Goal: Obtain resource: Obtain resource

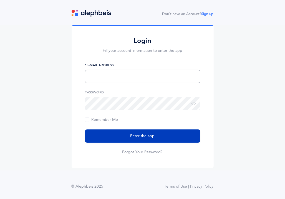
type input "ZYLBREBBE12@GMAIL.COM"
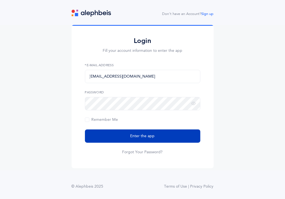
click at [144, 136] on span "Enter the app" at bounding box center [142, 137] width 24 height 6
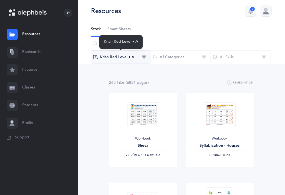
click at [145, 56] on button "Kriah Red Level • A" at bounding box center [121, 57] width 60 height 13
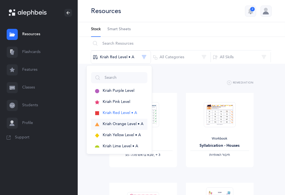
click at [130, 124] on span "Kriah Orange Level • A" at bounding box center [123, 124] width 41 height 4
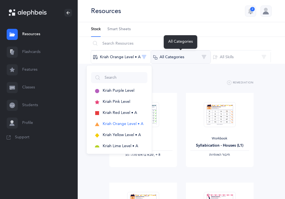
click at [203, 56] on button "All Categories" at bounding box center [181, 57] width 60 height 13
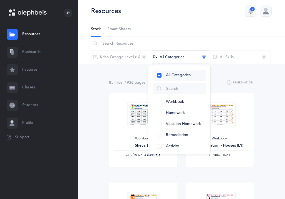
click at [178, 74] on span "All Categories" at bounding box center [178, 75] width 25 height 4
click at [179, 101] on span "Workbook" at bounding box center [175, 102] width 18 height 4
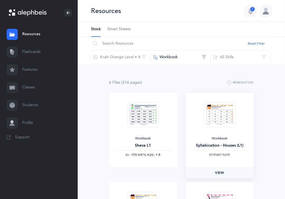
click at [221, 172] on span "View" at bounding box center [219, 172] width 9 height 5
